Goal: Task Accomplishment & Management: Manage account settings

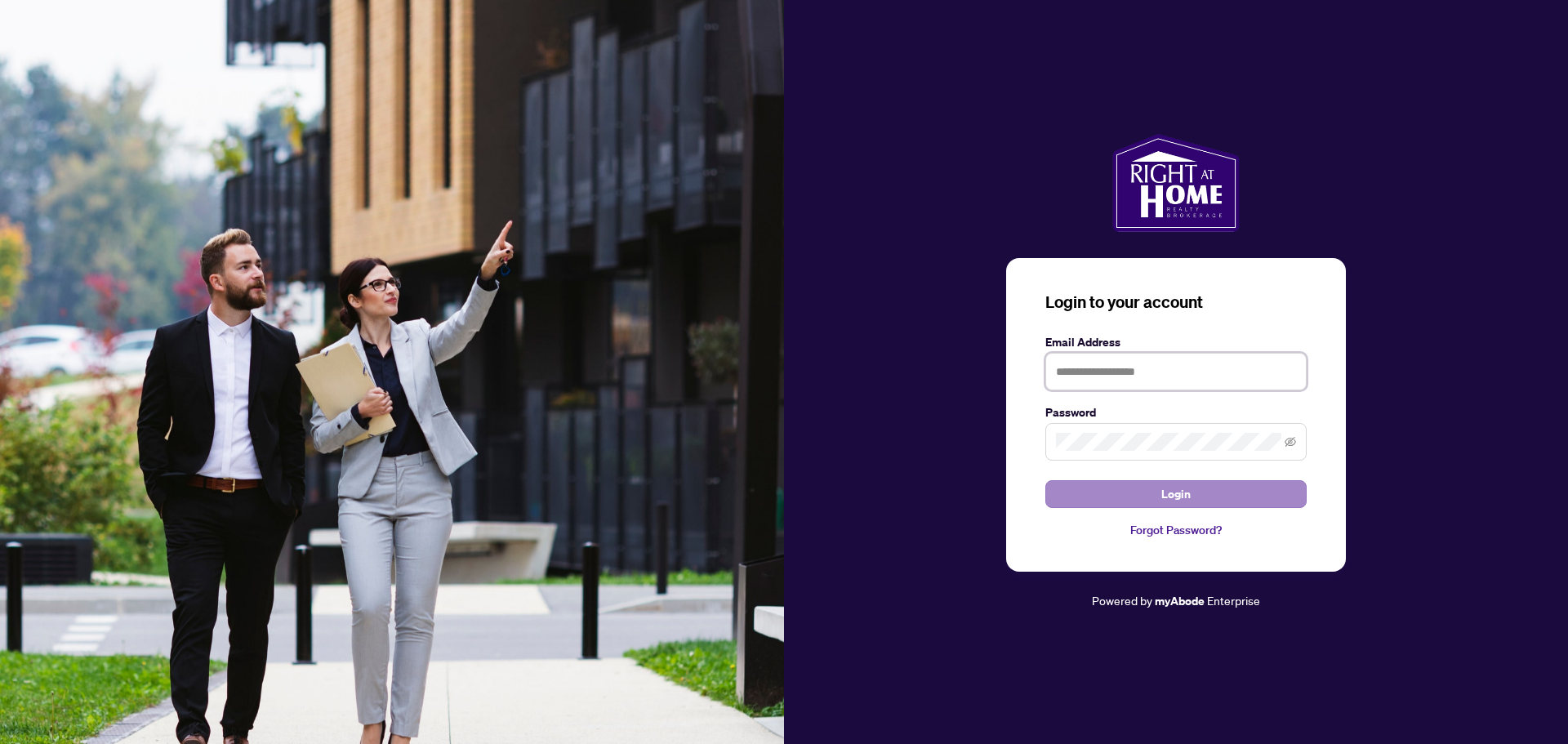
type input "**********"
click at [1118, 484] on button "Login" at bounding box center [1176, 493] width 261 height 27
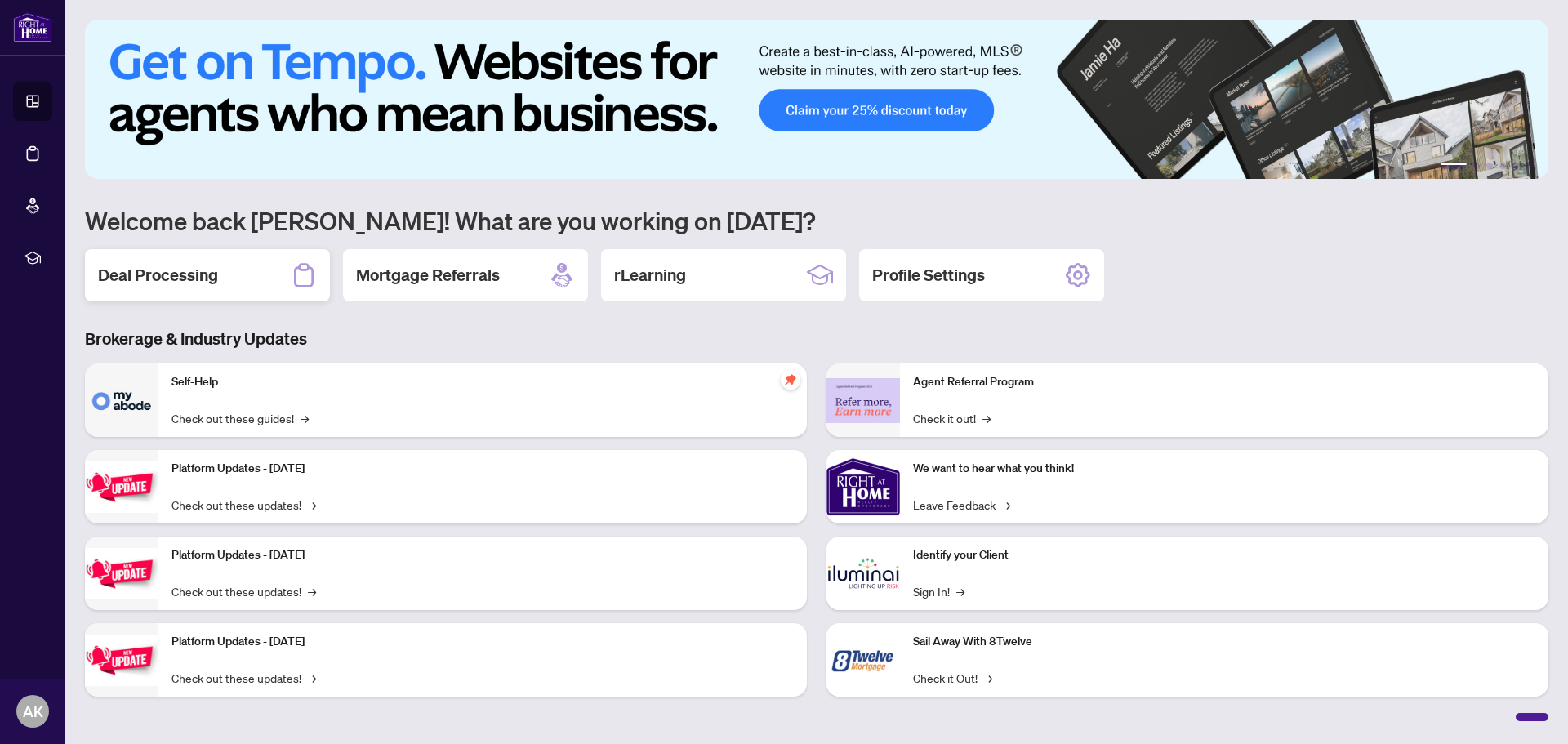
click at [168, 290] on div "Deal Processing" at bounding box center [207, 274] width 245 height 52
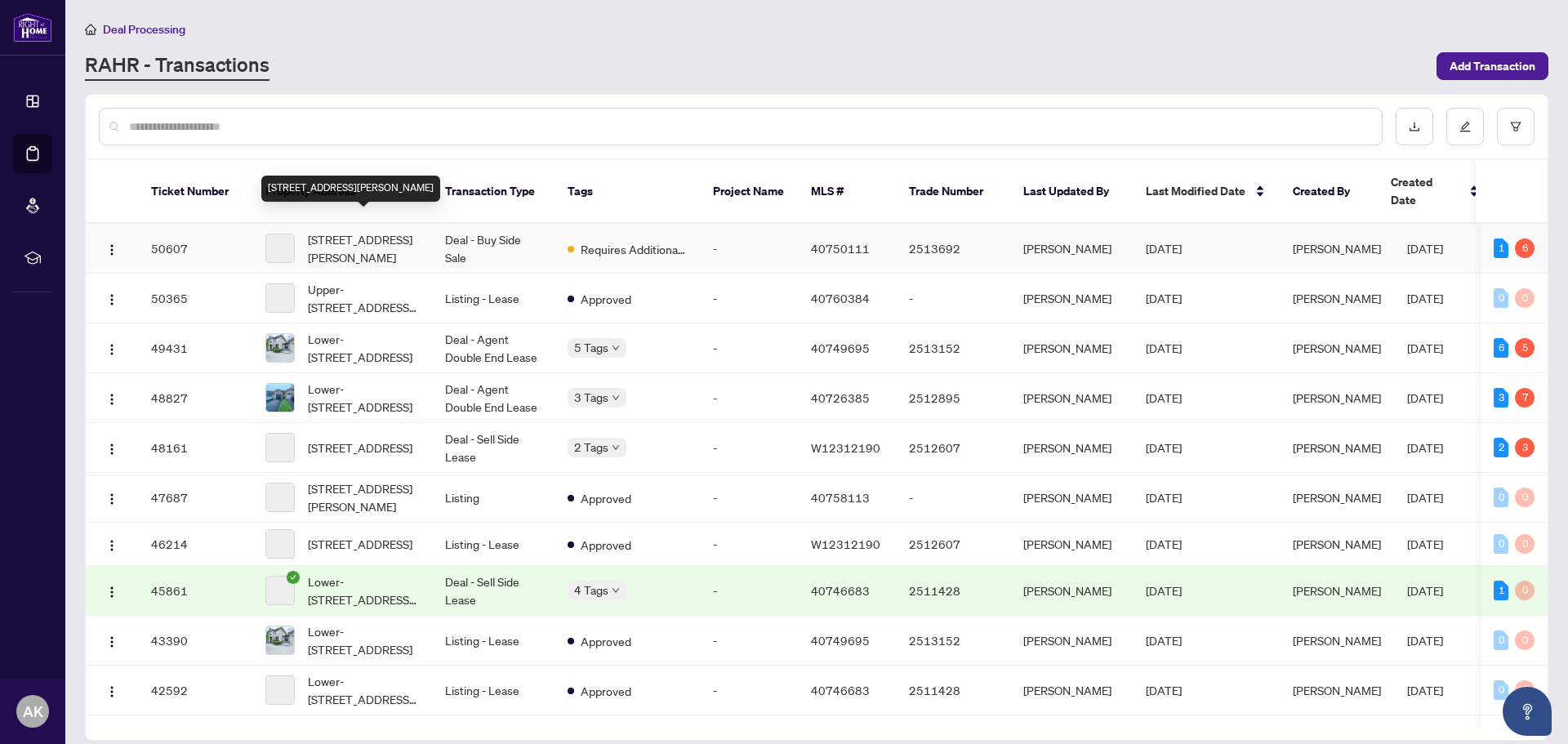
click at [354, 231] on span "[STREET_ADDRESS][PERSON_NAME]" at bounding box center [363, 249] width 111 height 36
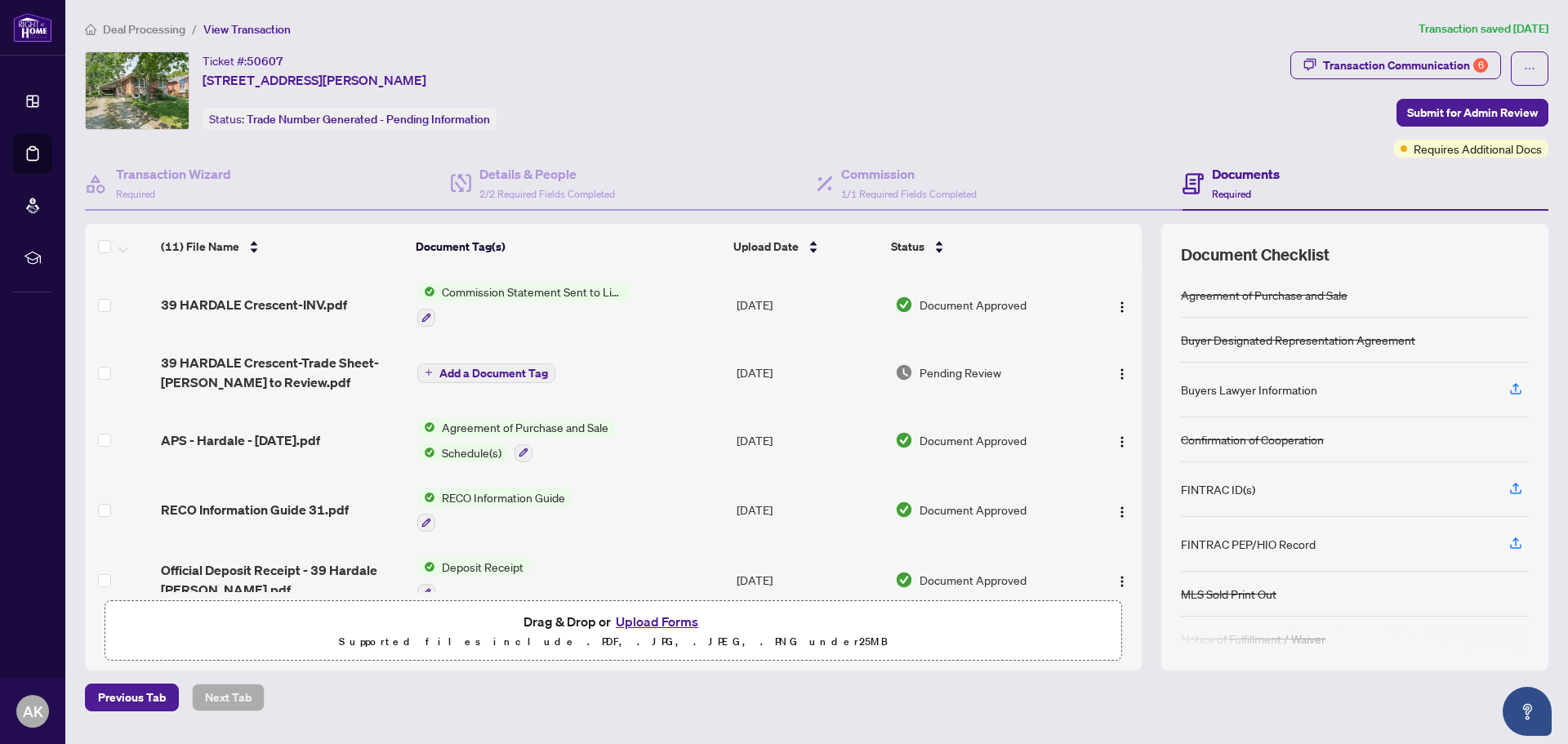
click at [653, 619] on button "Upload Forms" at bounding box center [657, 621] width 93 height 21
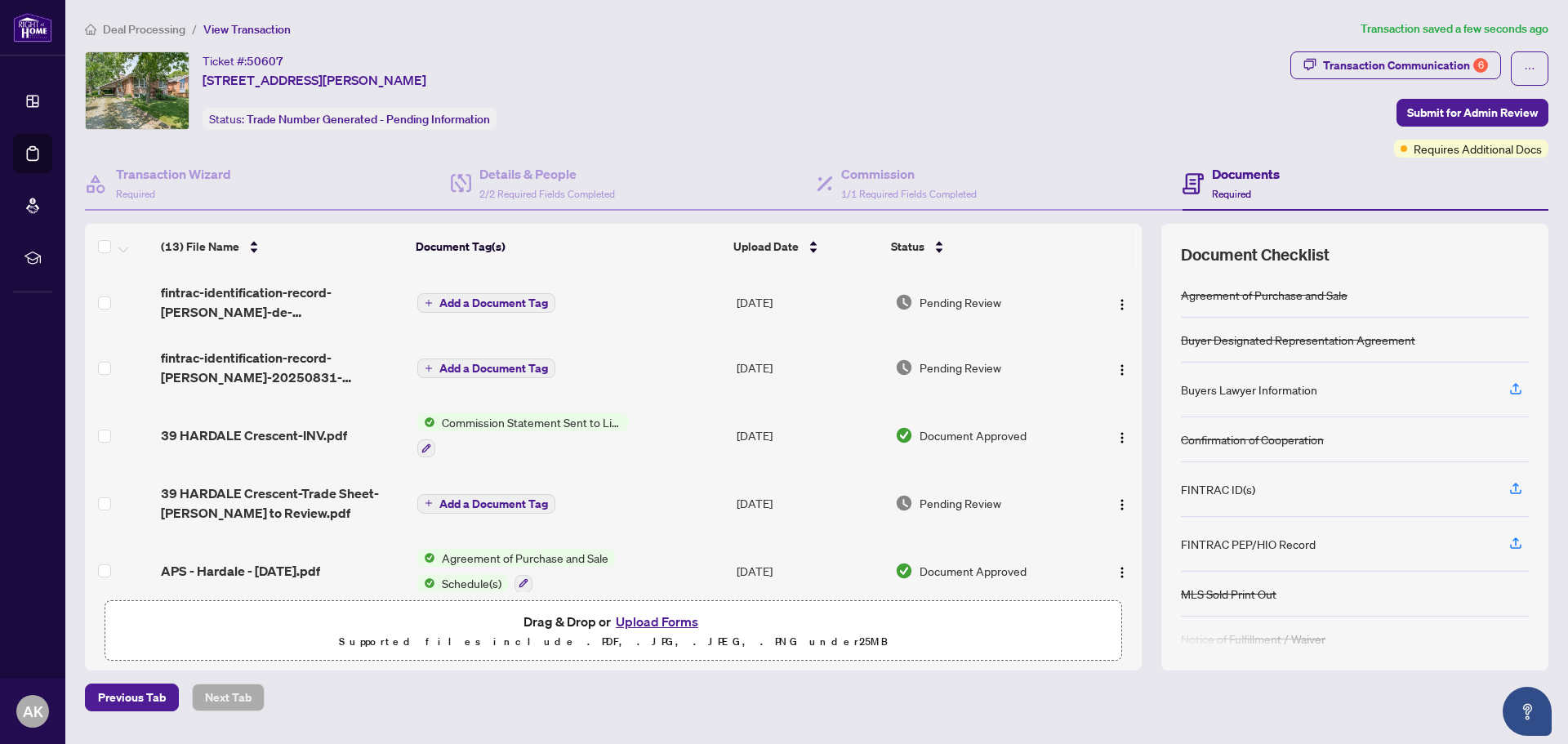
click at [451, 297] on span "Add a Document Tag" at bounding box center [494, 303] width 109 height 11
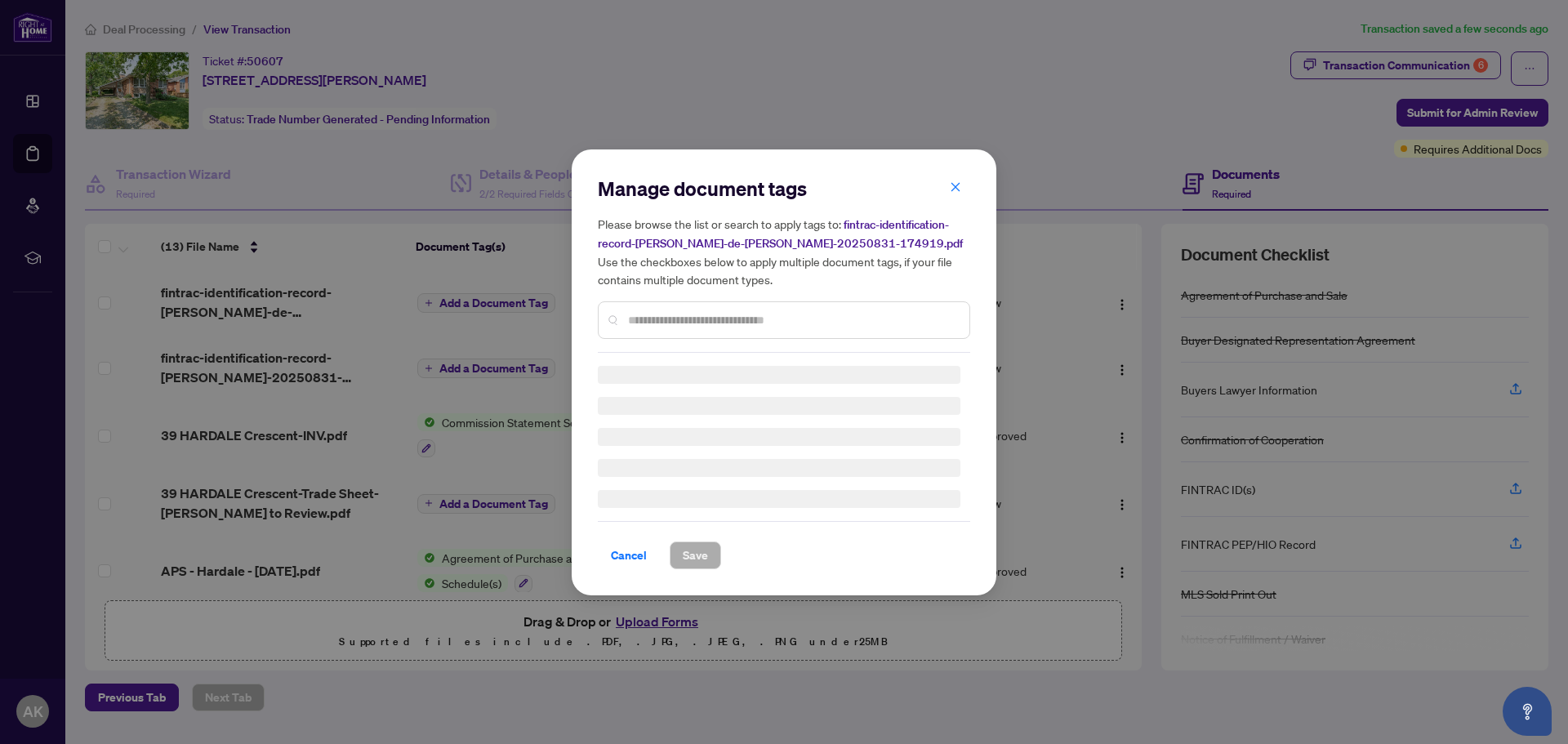
click at [647, 337] on div "Manage document tags Please browse the list or search to apply tags to: fintrac…" at bounding box center [784, 372] width 373 height 393
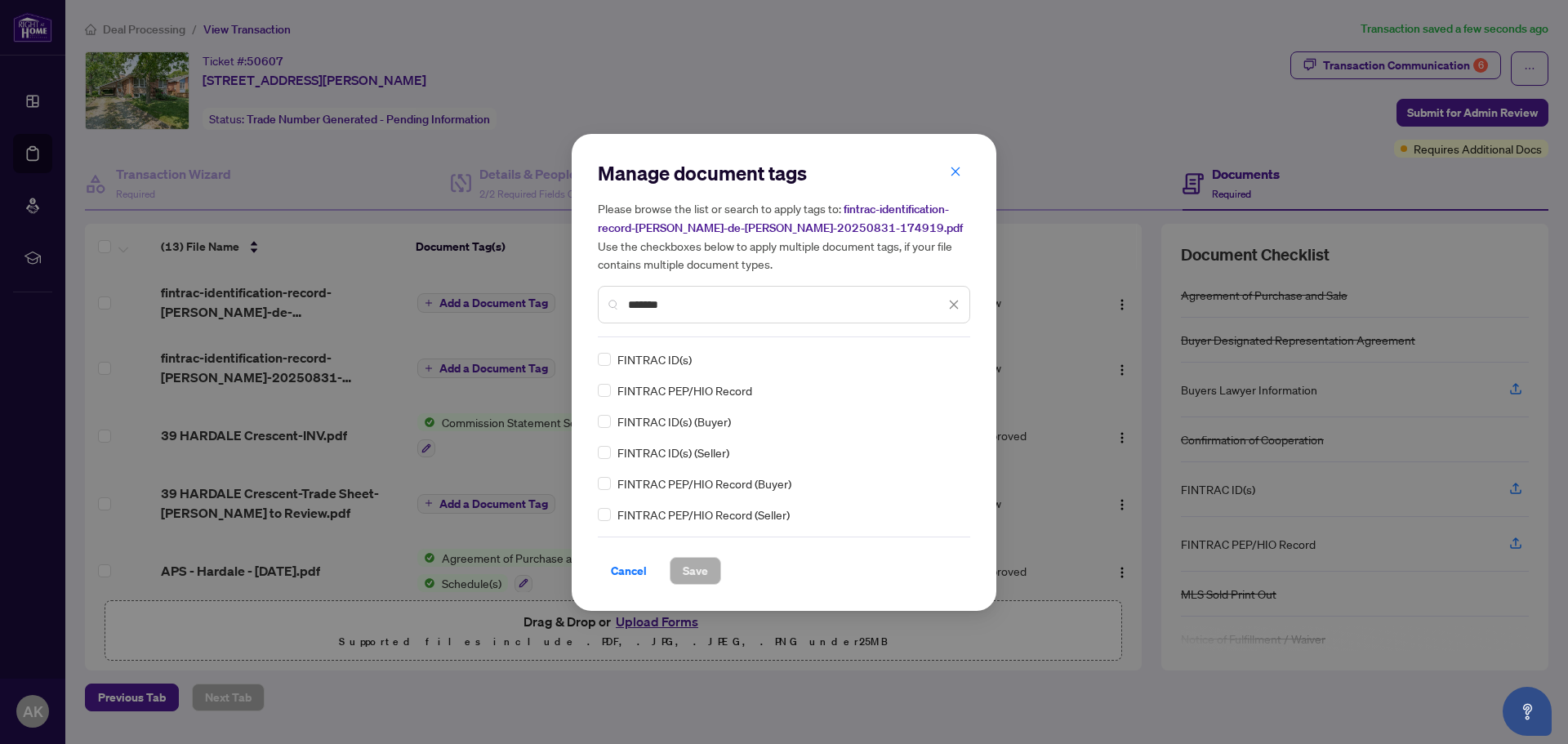
type input "*******"
click at [707, 584] on button "Save" at bounding box center [695, 570] width 51 height 27
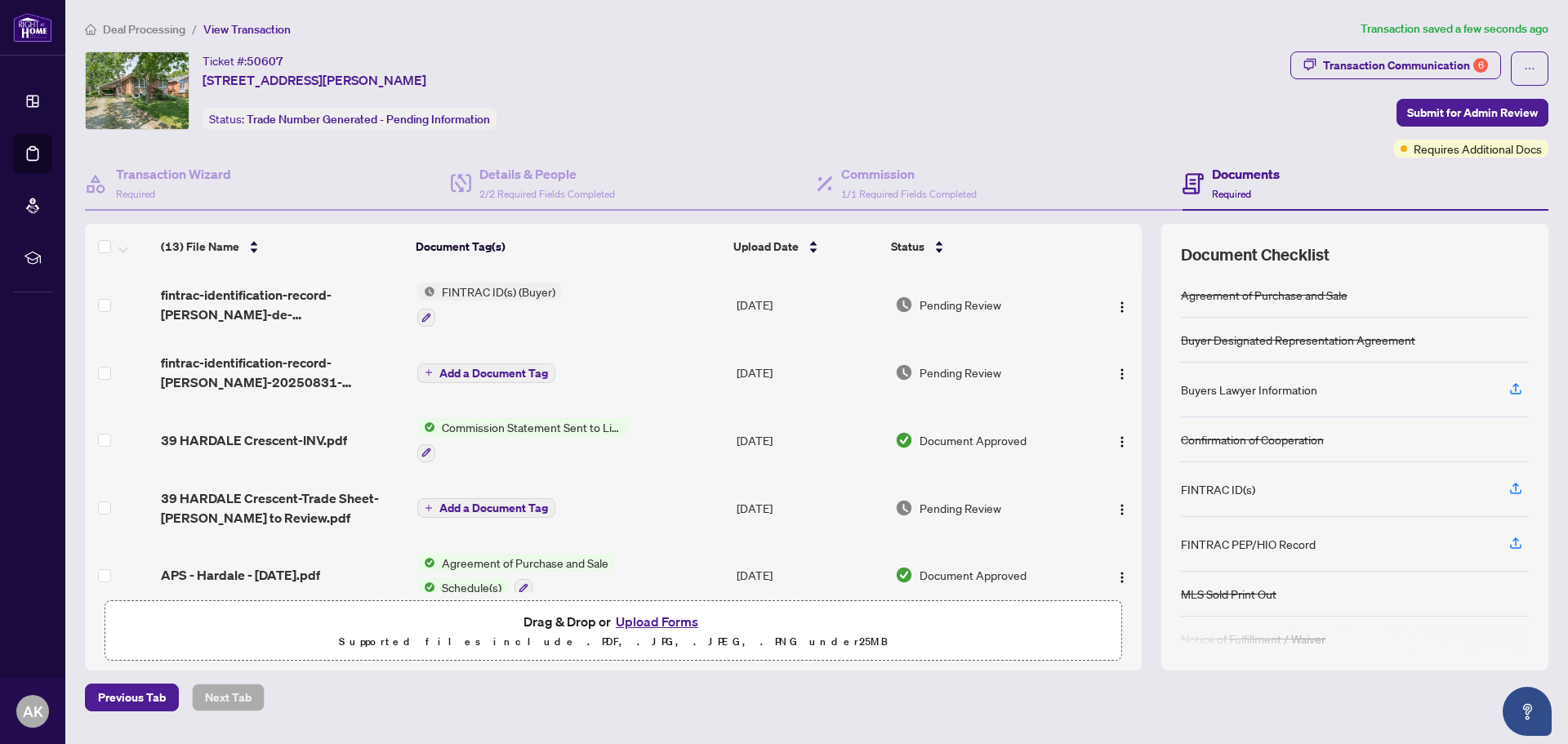
click at [522, 292] on span "FINTRAC ID(s) (Buyer)" at bounding box center [498, 291] width 127 height 18
click at [431, 320] on button "button" at bounding box center [426, 317] width 18 height 18
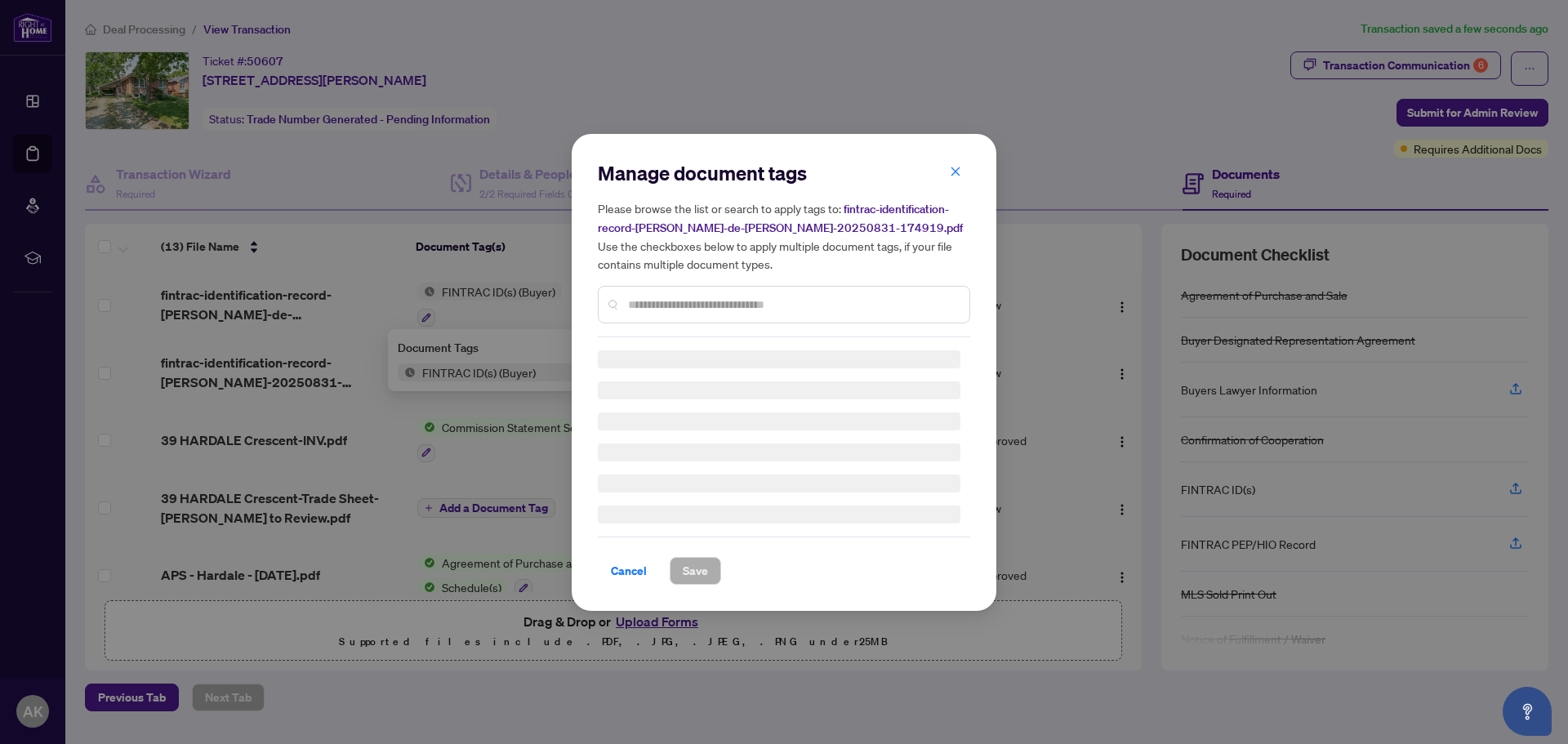
click at [670, 307] on div at bounding box center [784, 304] width 373 height 38
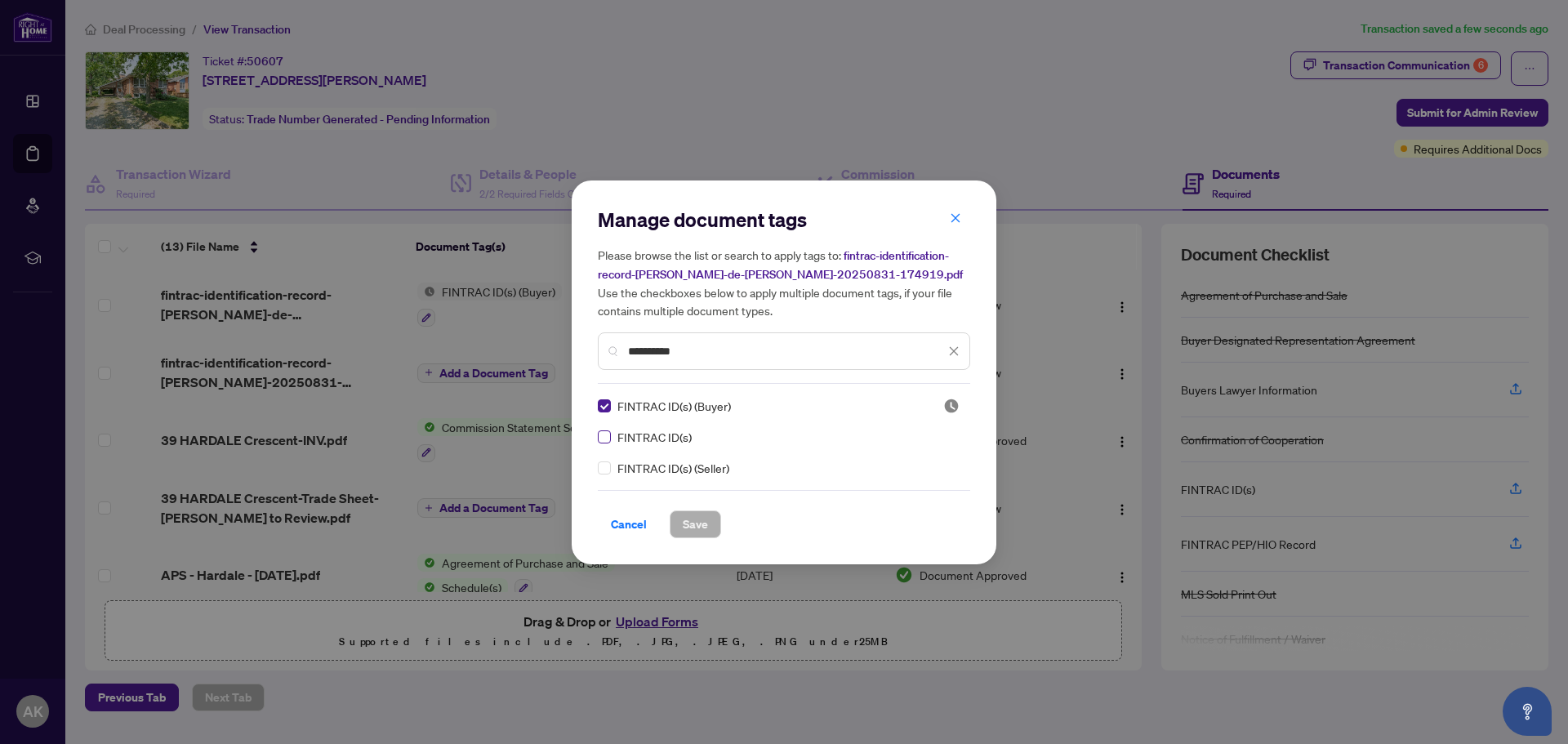
type input "**********"
click at [683, 536] on span "Save" at bounding box center [695, 525] width 26 height 26
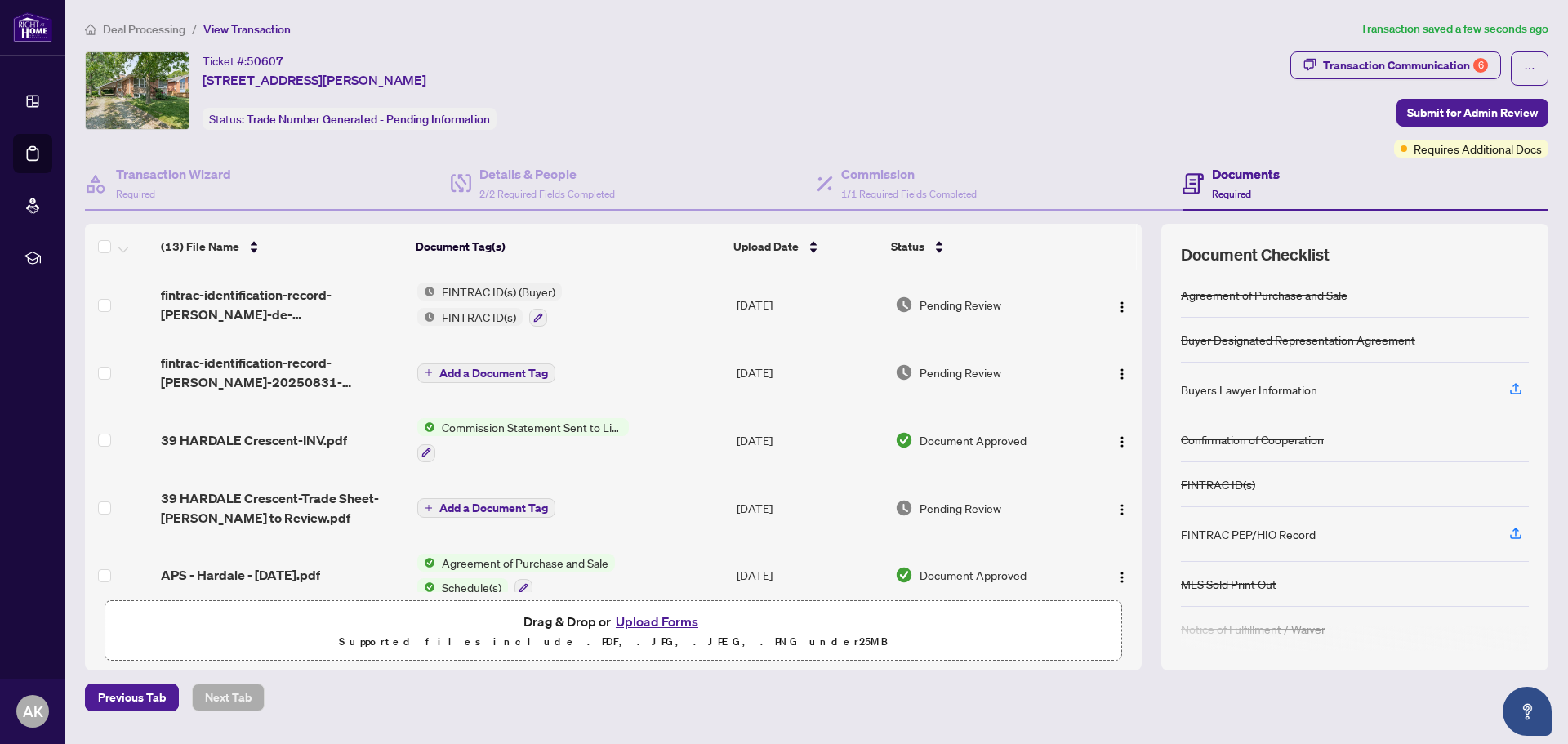
click at [478, 369] on span "Add a Document Tag" at bounding box center [494, 373] width 109 height 11
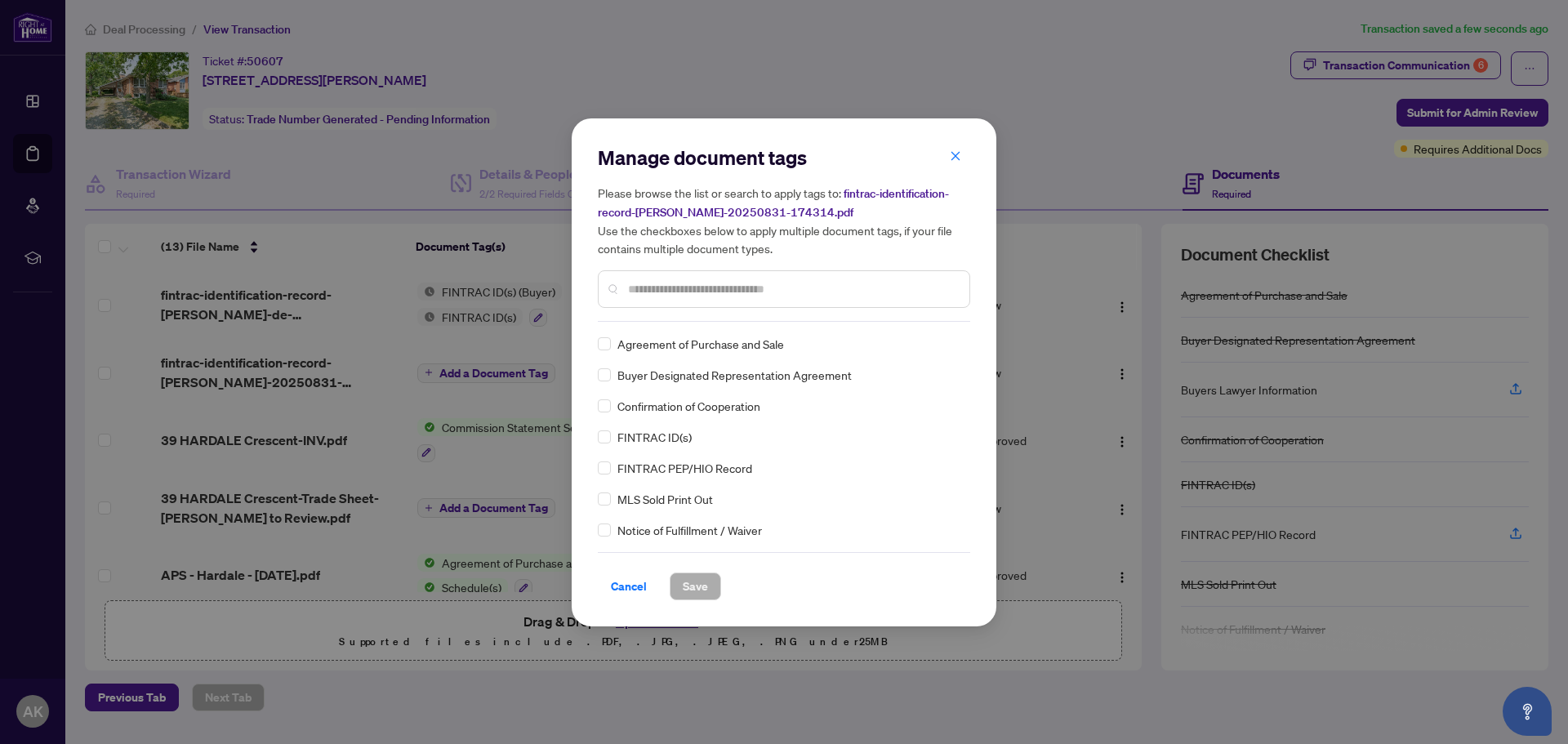
click at [696, 295] on input "text" at bounding box center [792, 288] width 328 height 18
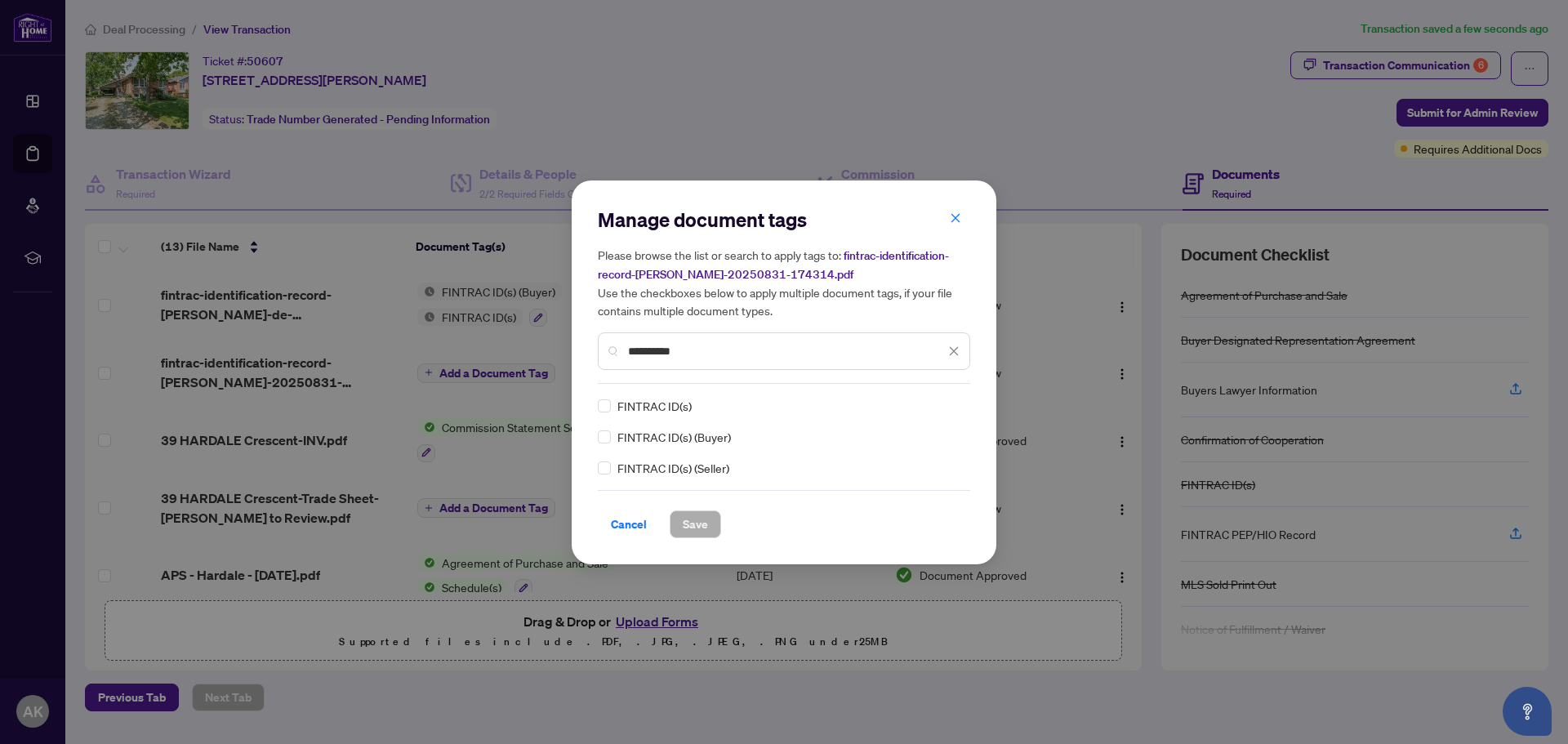
type input "**********"
click at [691, 528] on span "Save" at bounding box center [695, 525] width 26 height 26
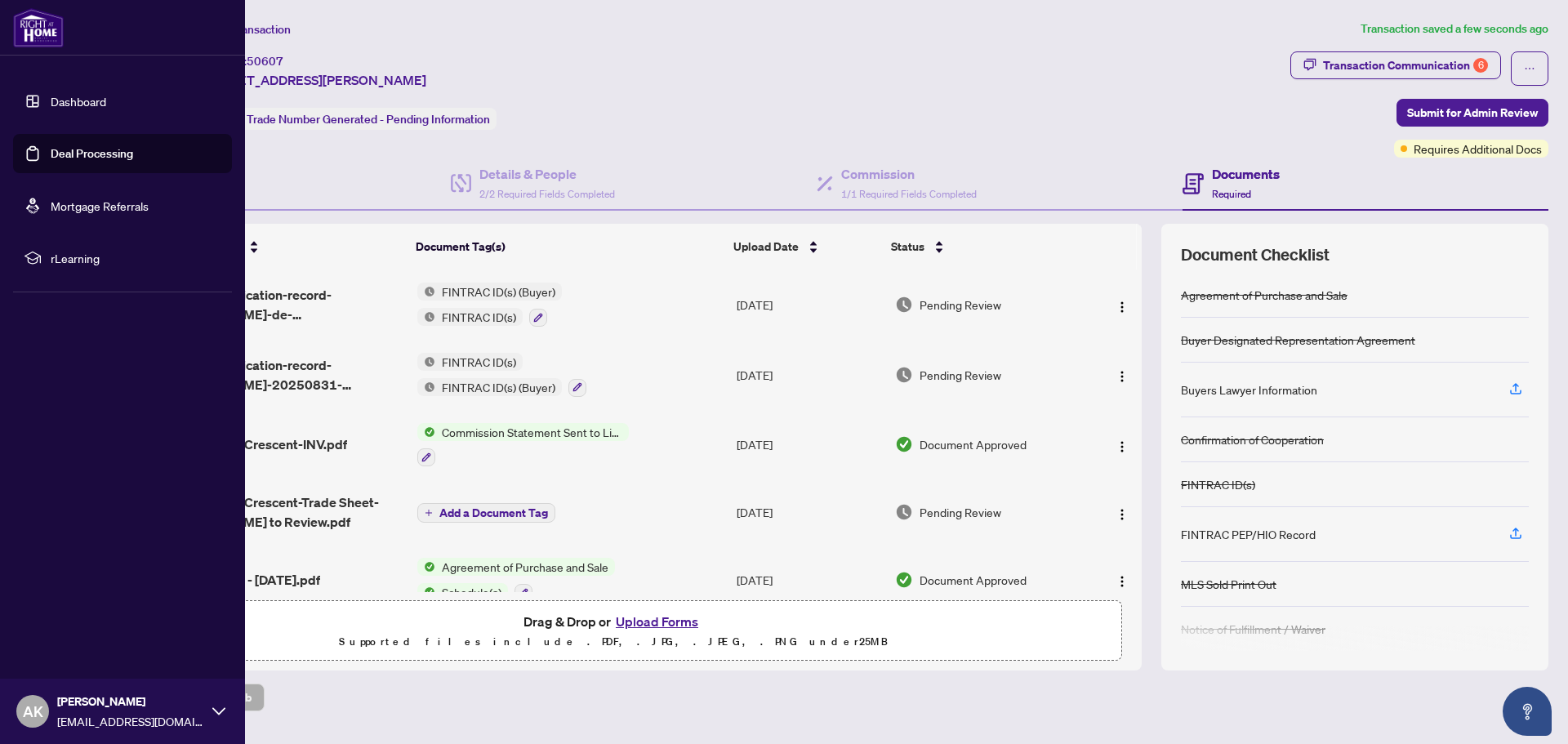
click at [51, 161] on link "Deal Processing" at bounding box center [92, 154] width 82 height 15
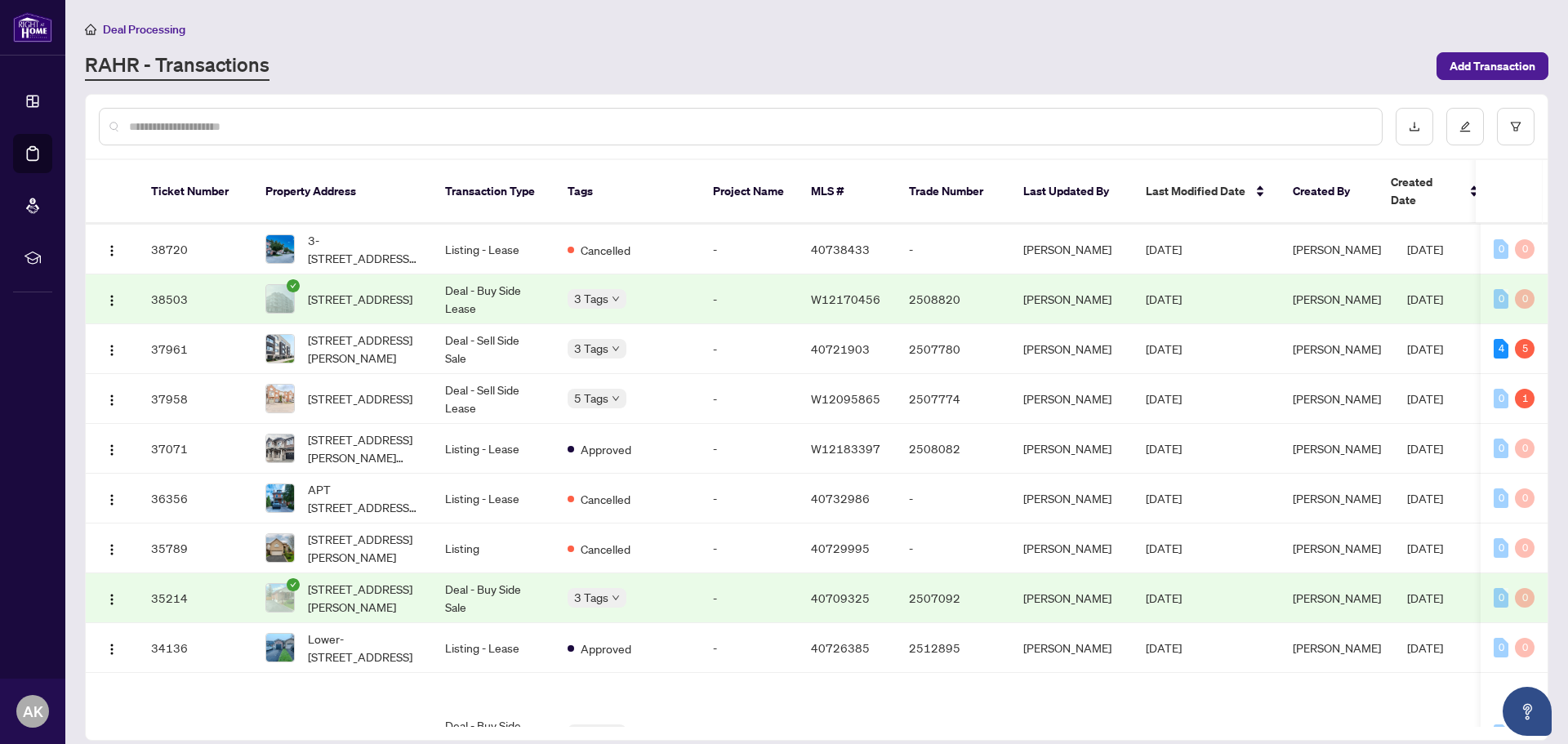
scroll to position [662, 0]
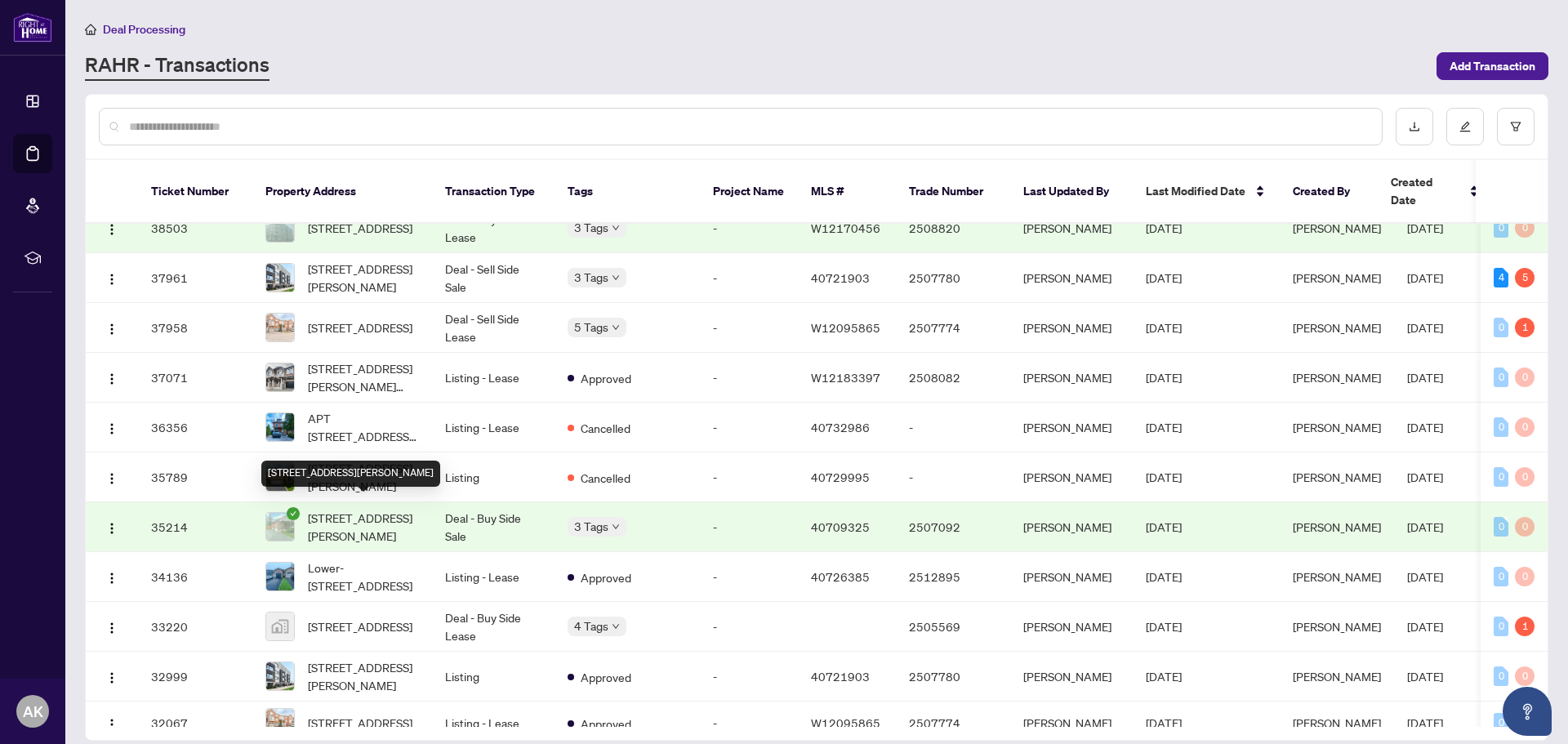
click at [351, 509] on span "[STREET_ADDRESS][PERSON_NAME]" at bounding box center [363, 527] width 111 height 36
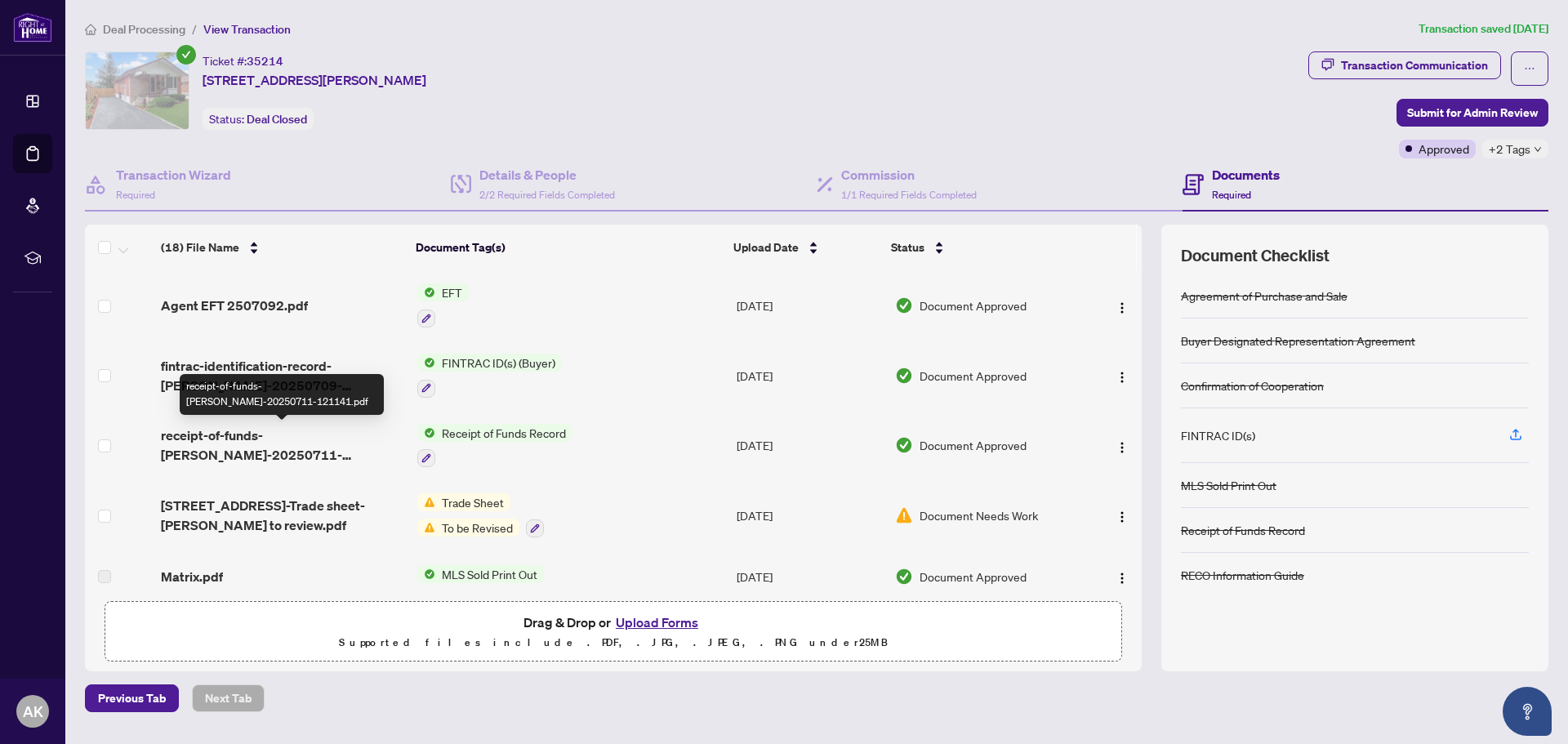
click at [237, 449] on span "receipt-of-funds-[PERSON_NAME]-20250711-121141.pdf" at bounding box center [282, 444] width 242 height 39
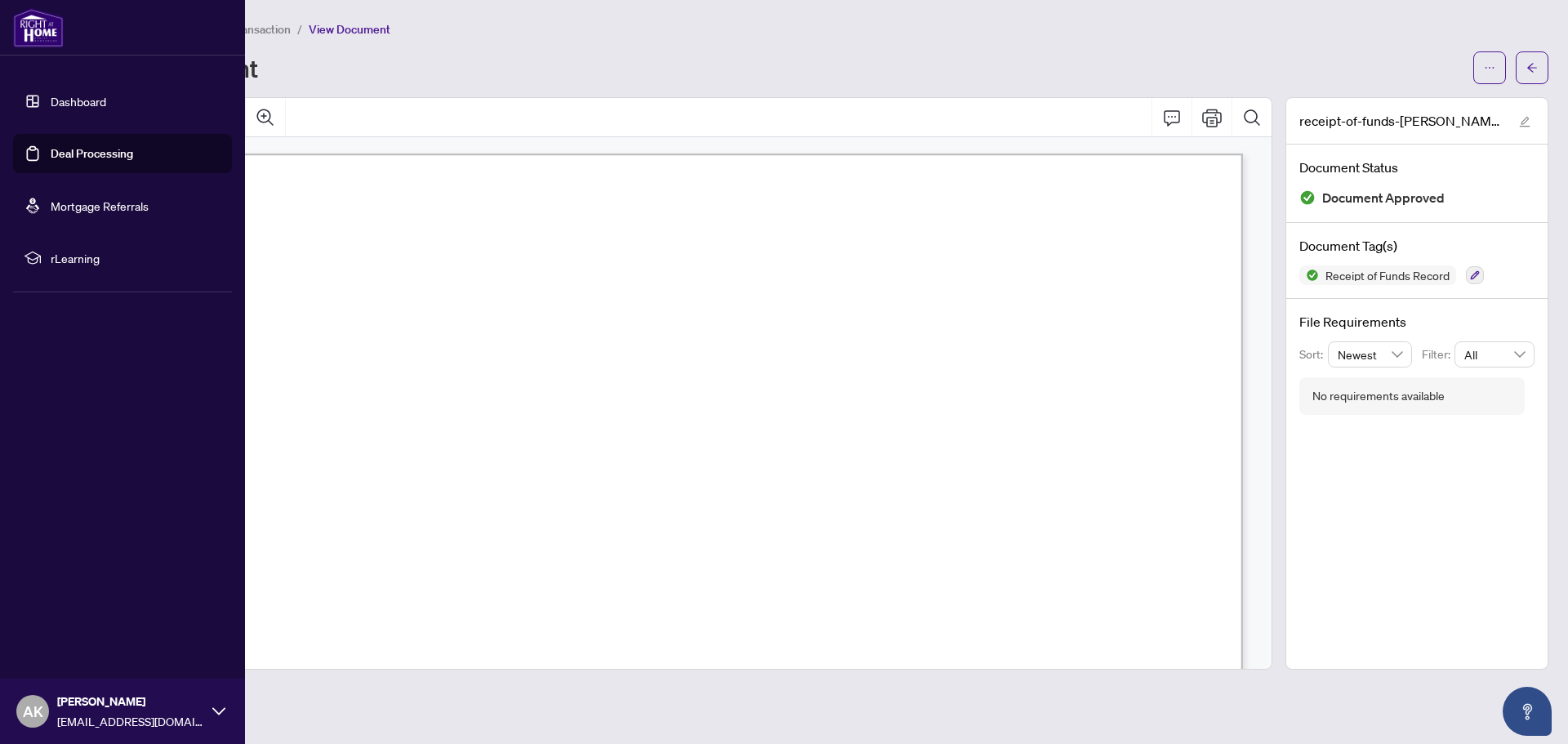
click at [51, 161] on link "Deal Processing" at bounding box center [92, 154] width 82 height 15
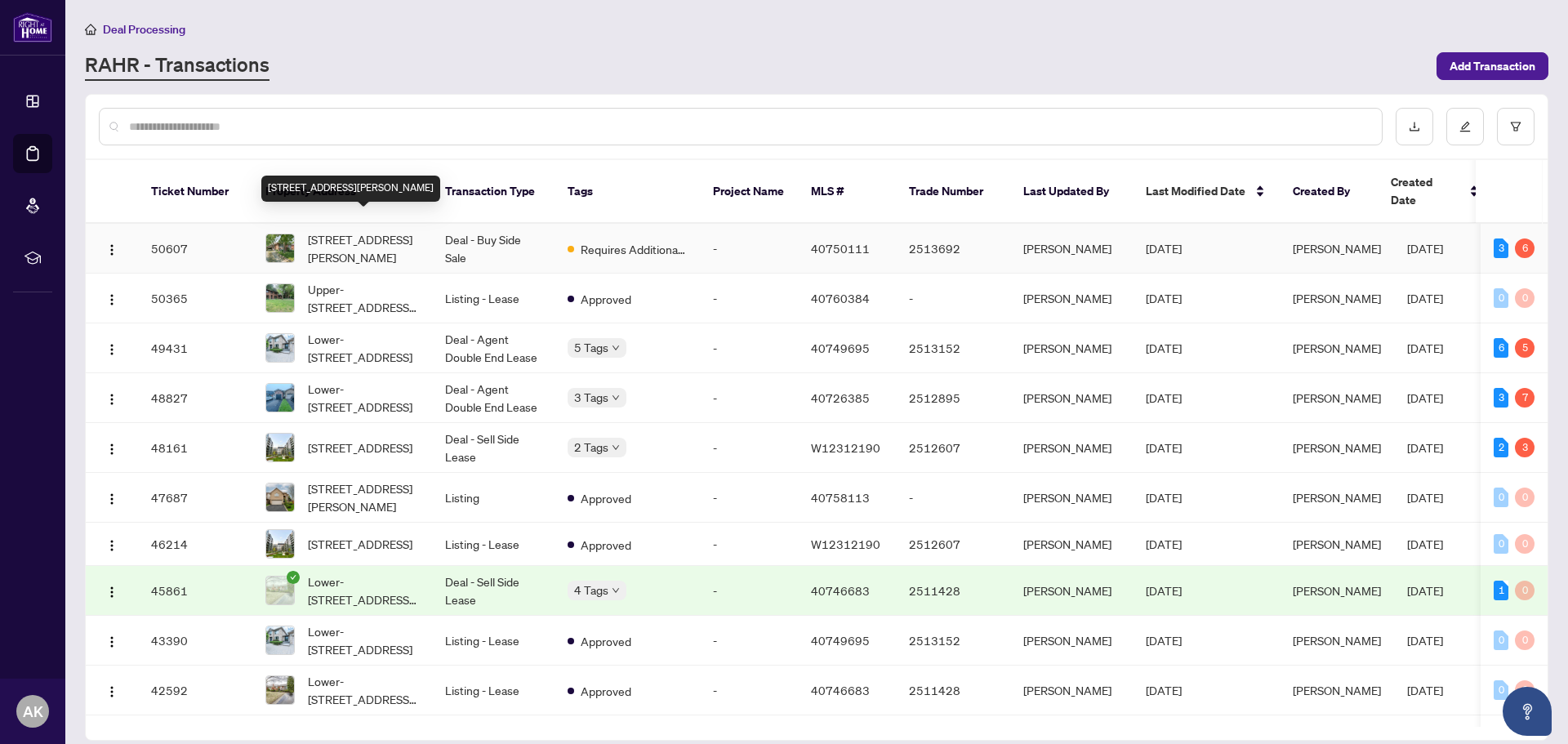
click at [360, 231] on span "[STREET_ADDRESS][PERSON_NAME]" at bounding box center [363, 249] width 111 height 36
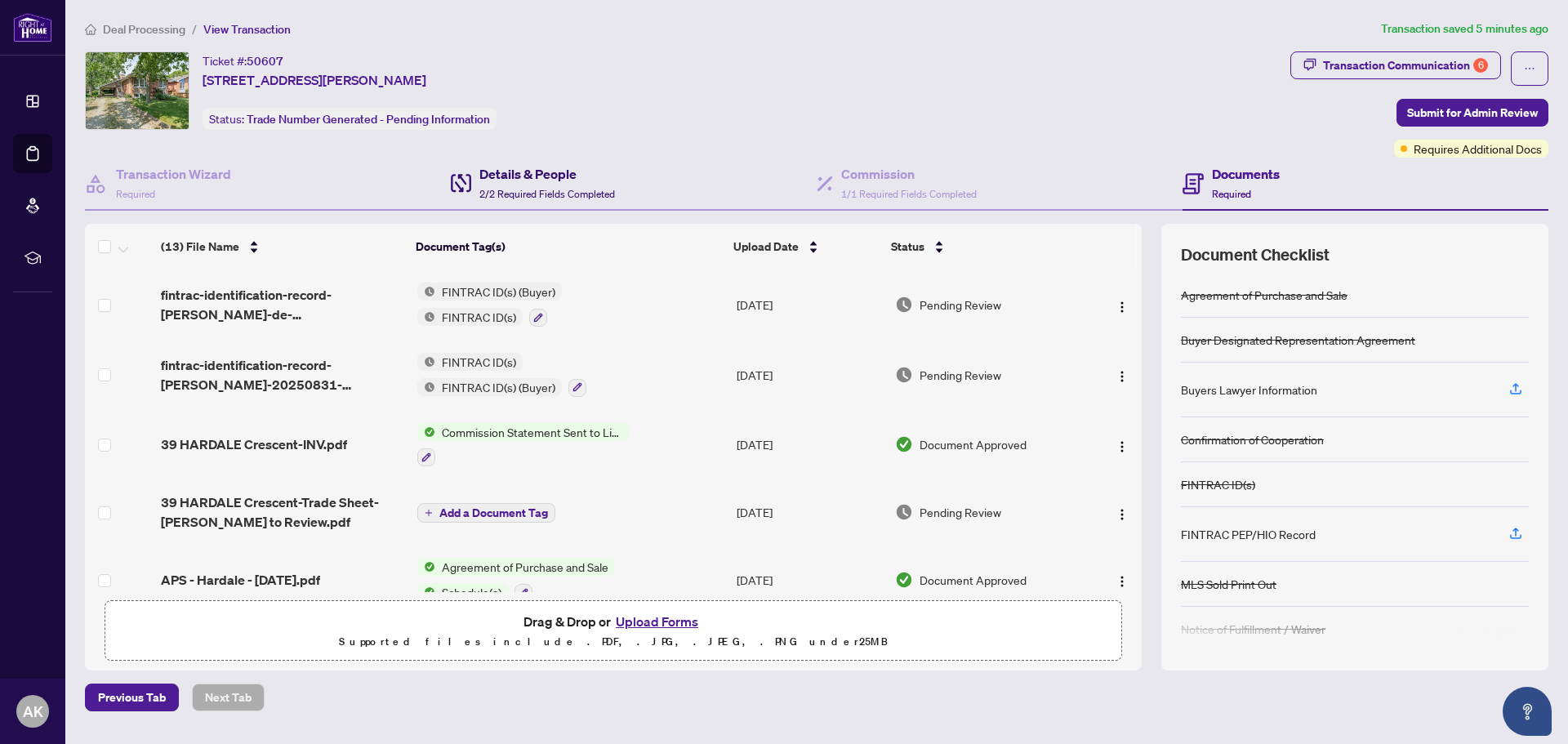
click at [550, 188] on span "2/2 Required Fields Completed" at bounding box center [547, 194] width 135 height 12
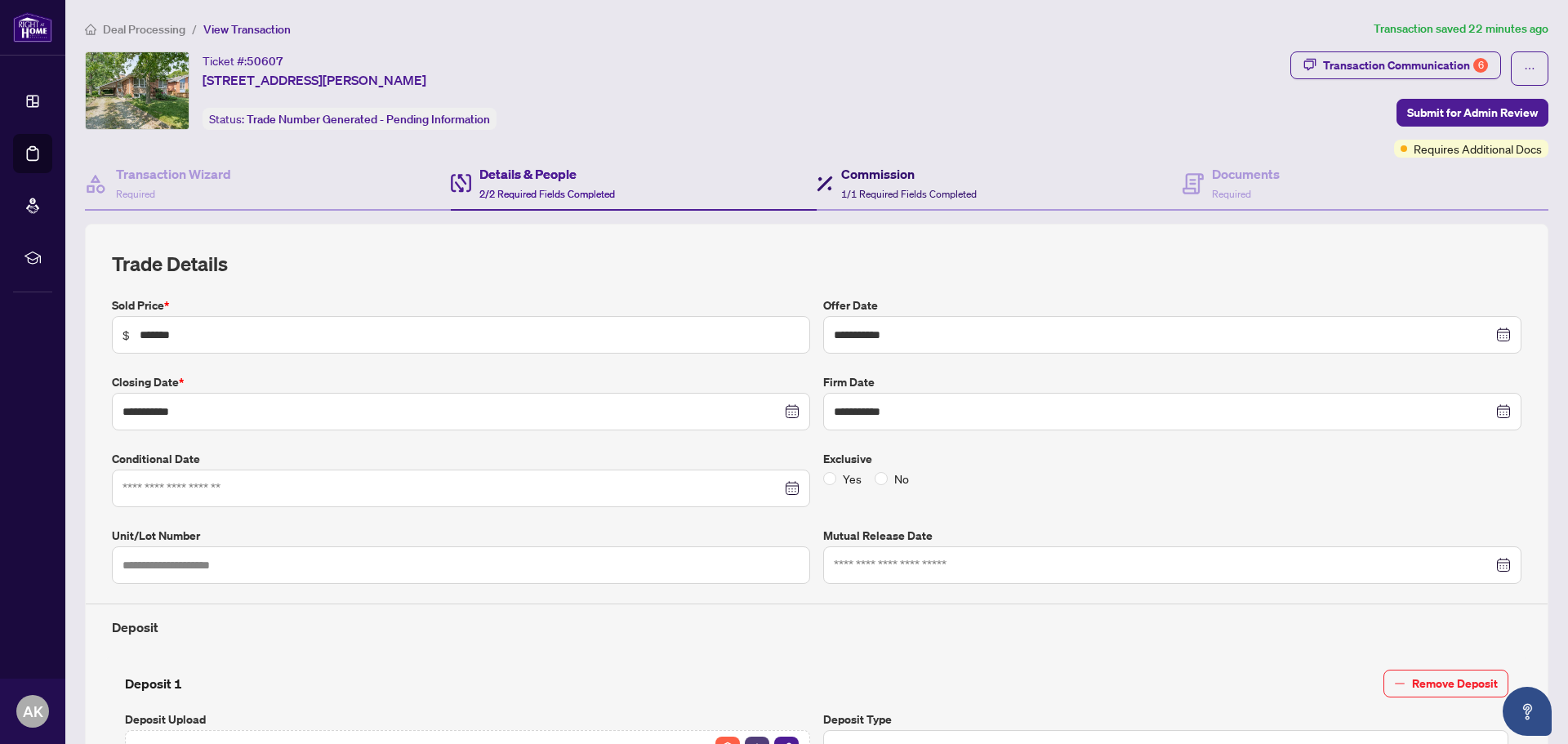
click at [911, 192] on span "1/1 Required Fields Completed" at bounding box center [908, 194] width 135 height 12
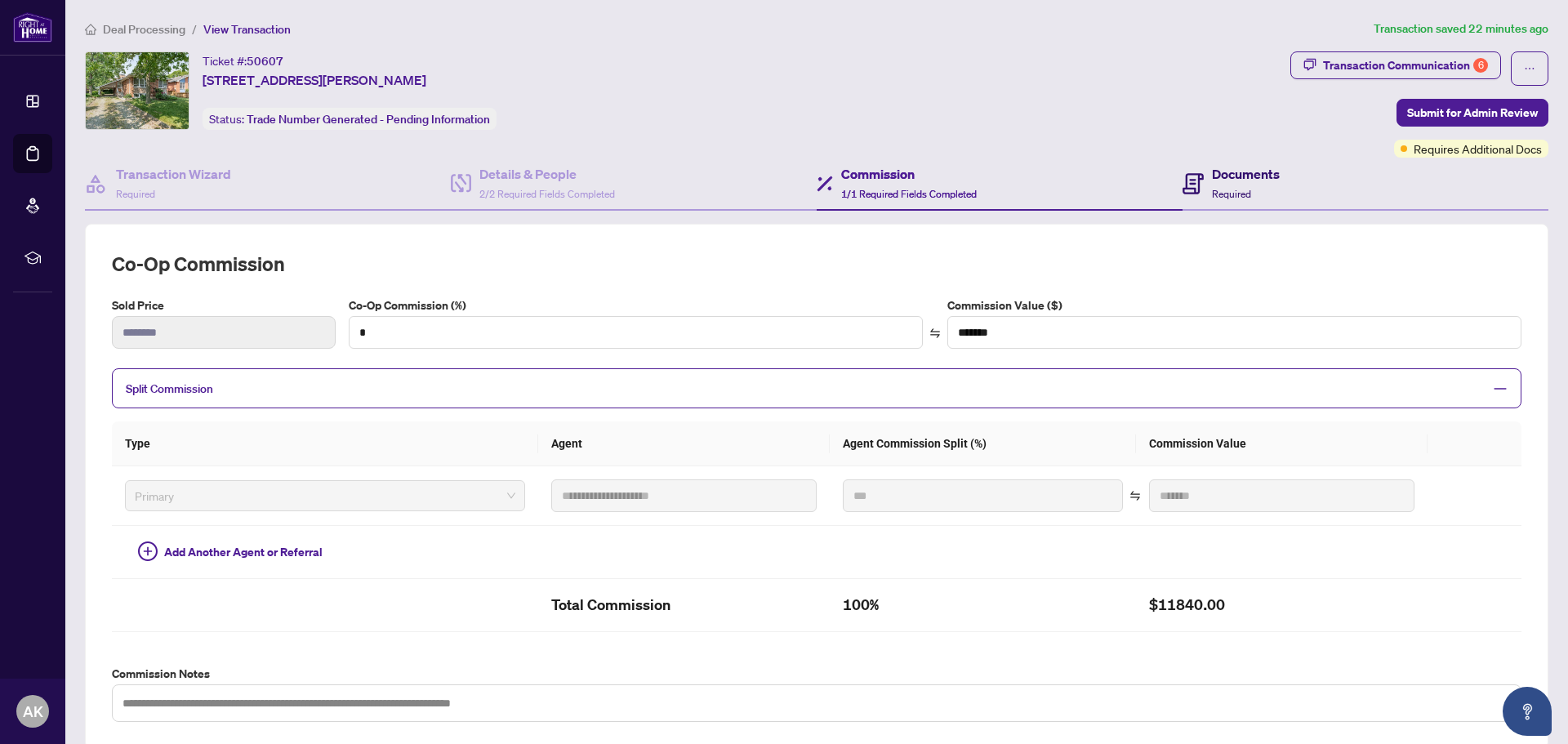
click at [1221, 171] on h4 "Documents" at bounding box center [1246, 174] width 68 height 20
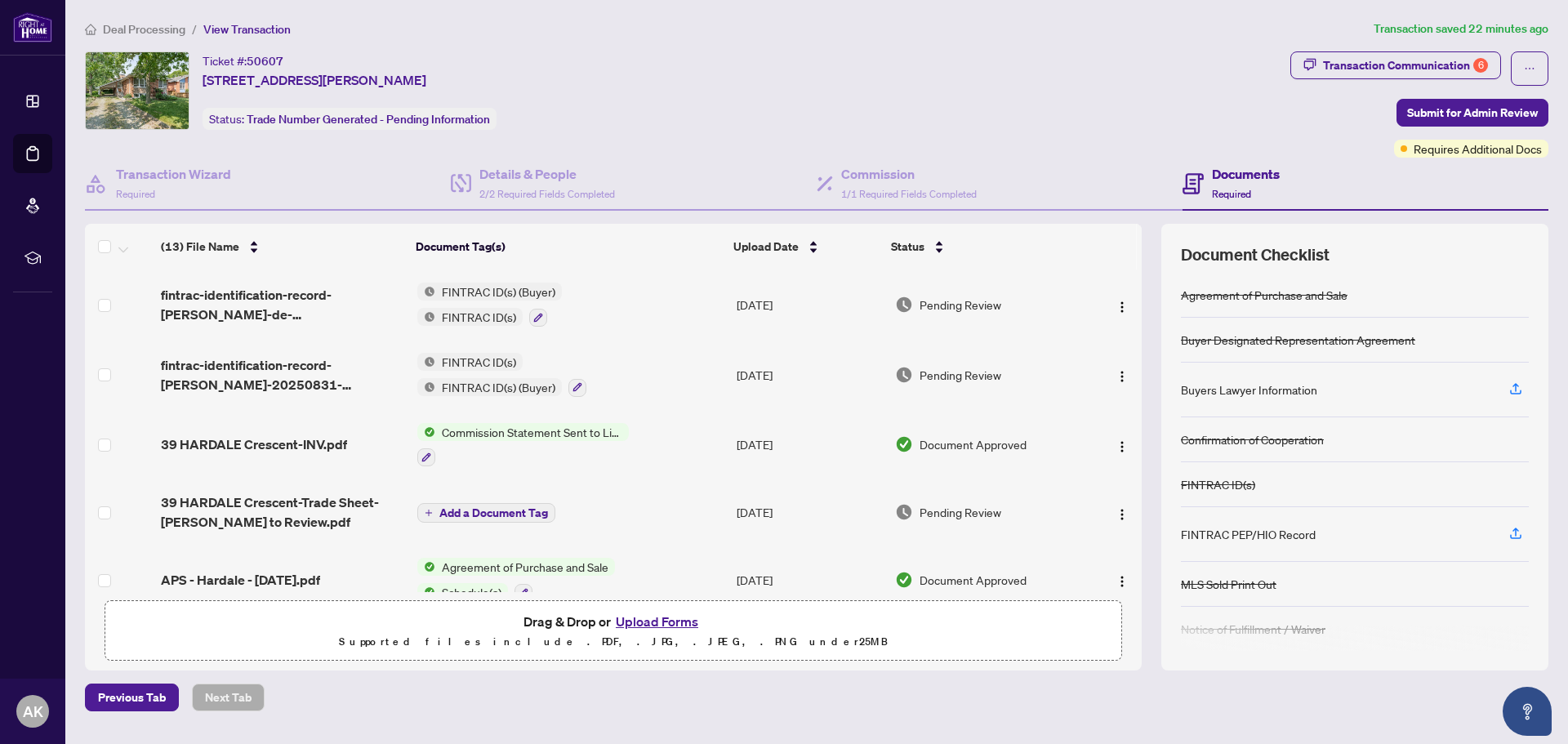
click at [648, 621] on button "Upload Forms" at bounding box center [657, 621] width 93 height 21
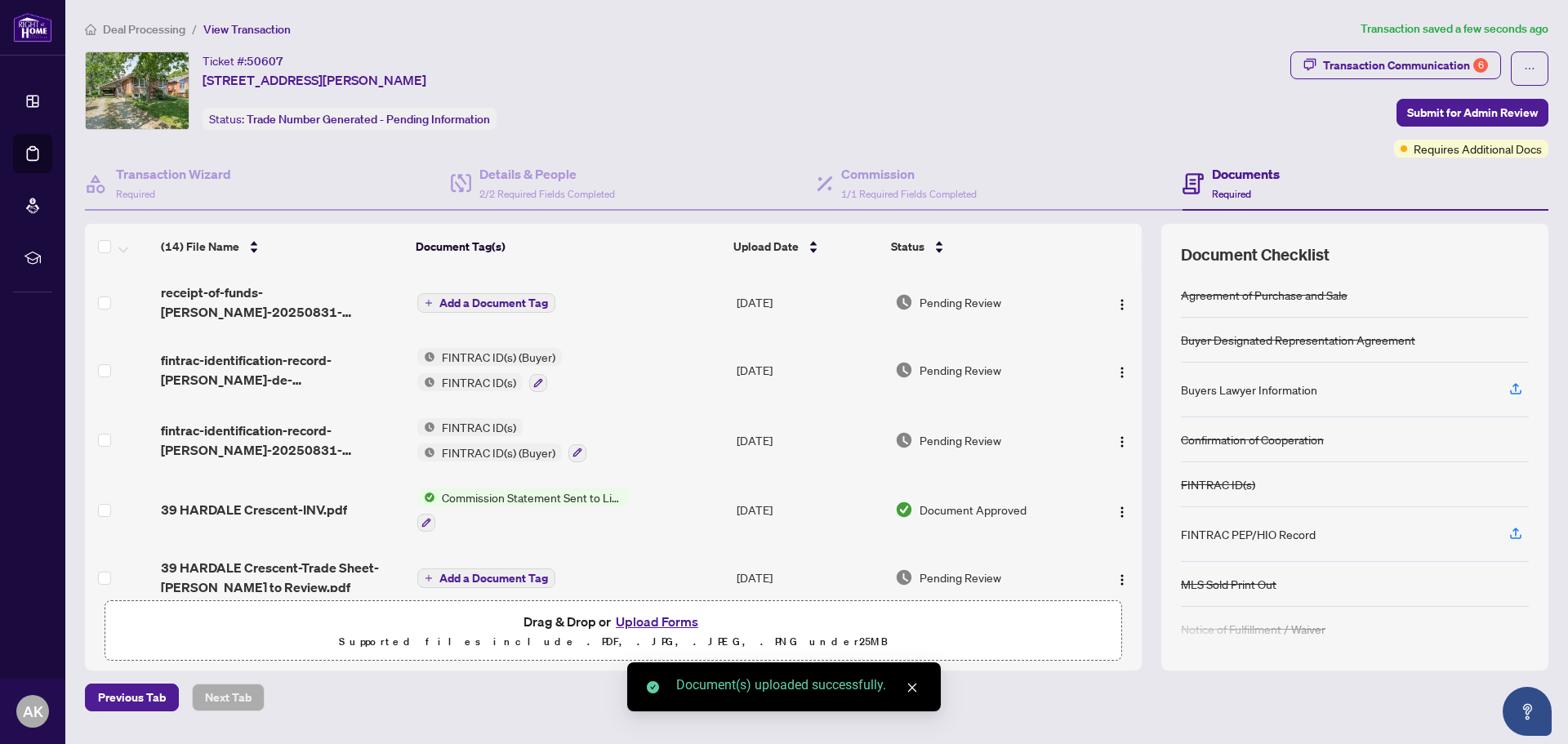
click at [498, 305] on span "Add a Document Tag" at bounding box center [494, 303] width 109 height 11
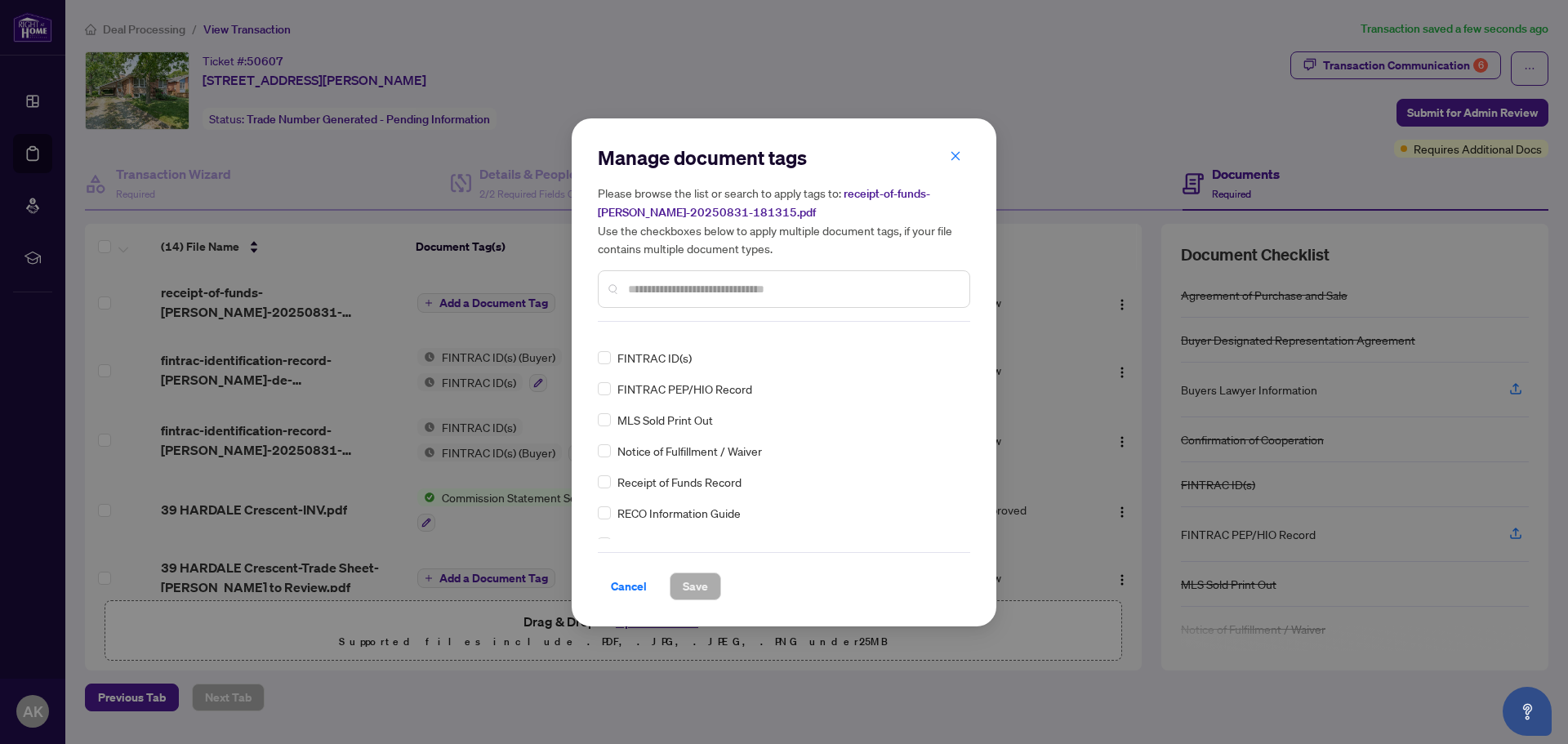
scroll to position [81, 0]
click at [669, 484] on span "Receipt of Funds Record" at bounding box center [679, 478] width 124 height 18
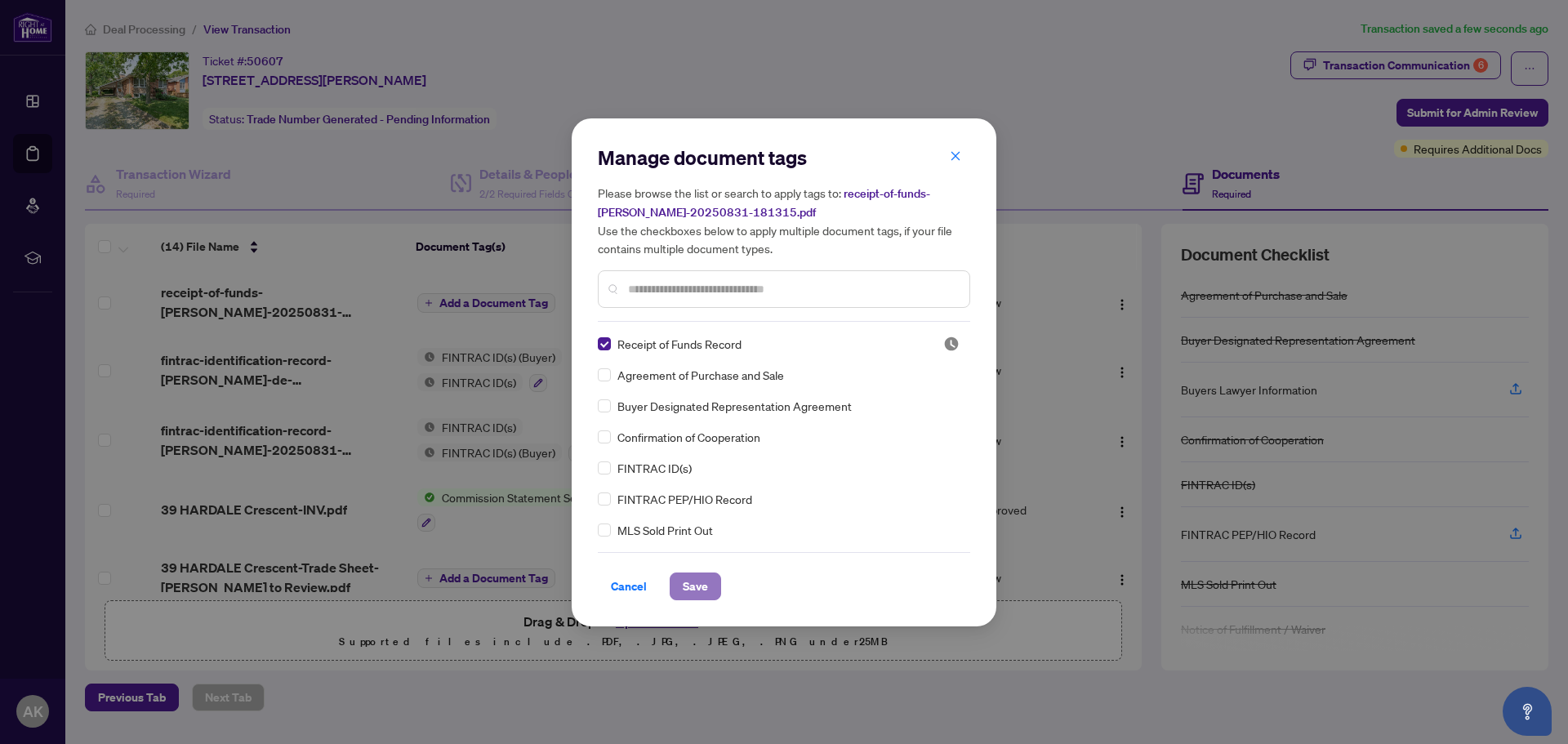
click at [683, 581] on span "Save" at bounding box center [695, 586] width 26 height 26
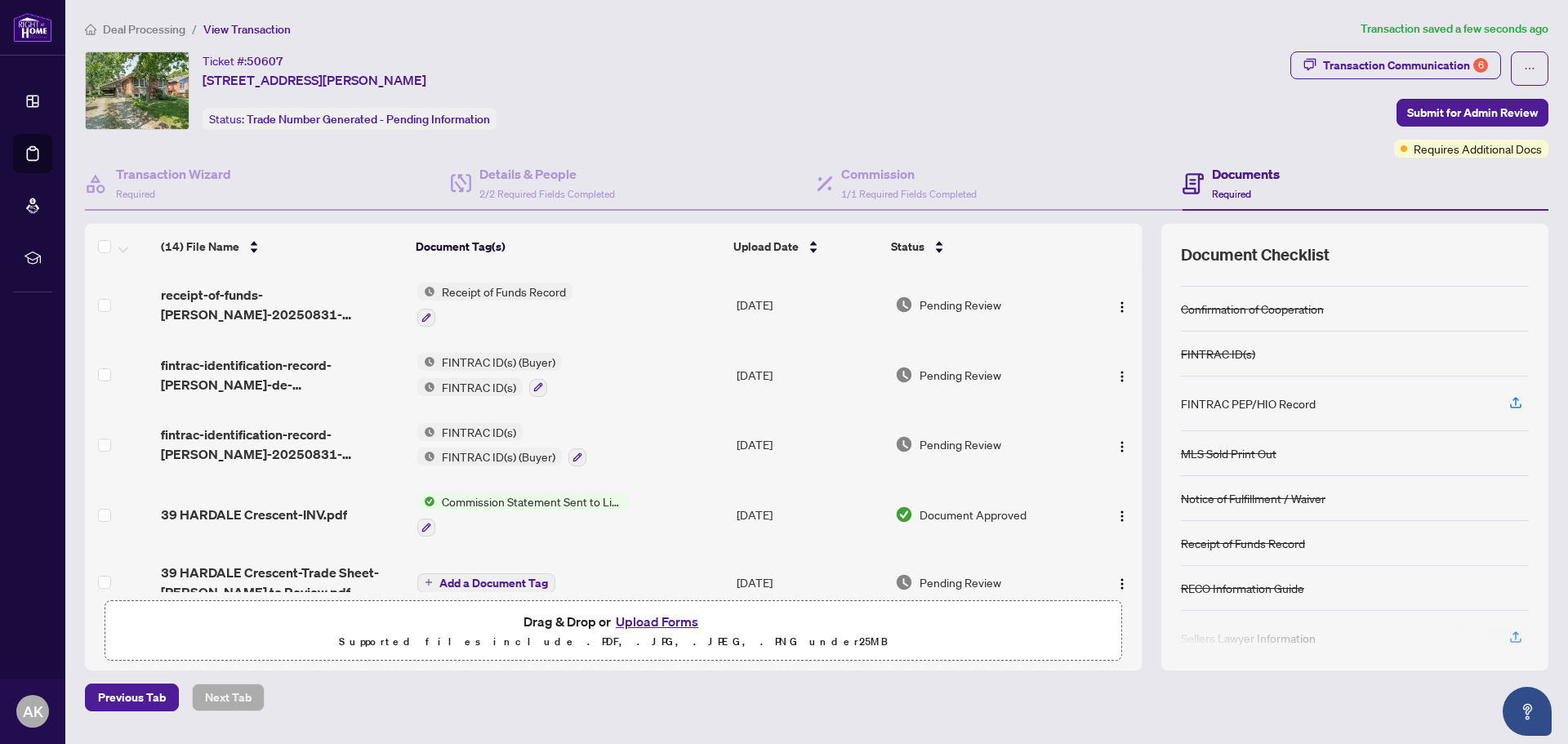
scroll to position [164, 0]
